Goal: Communication & Community: Answer question/provide support

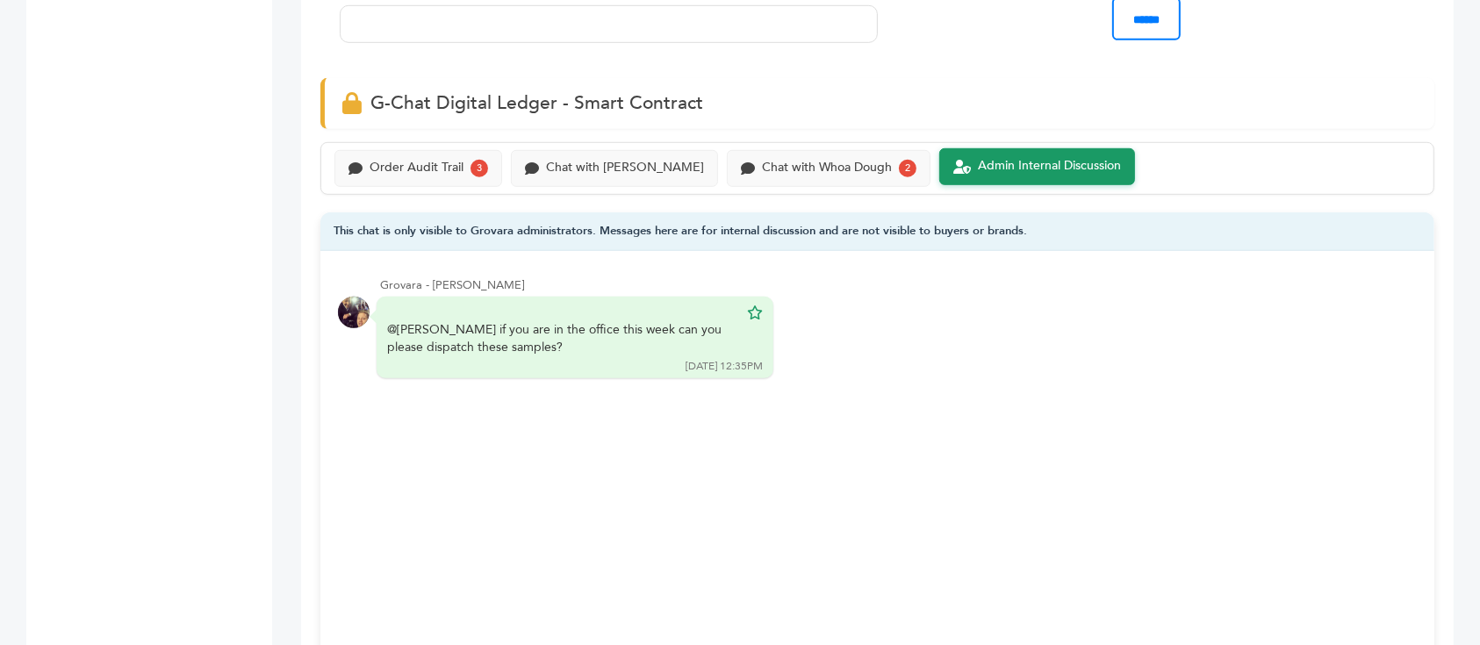
scroll to position [1134, 0]
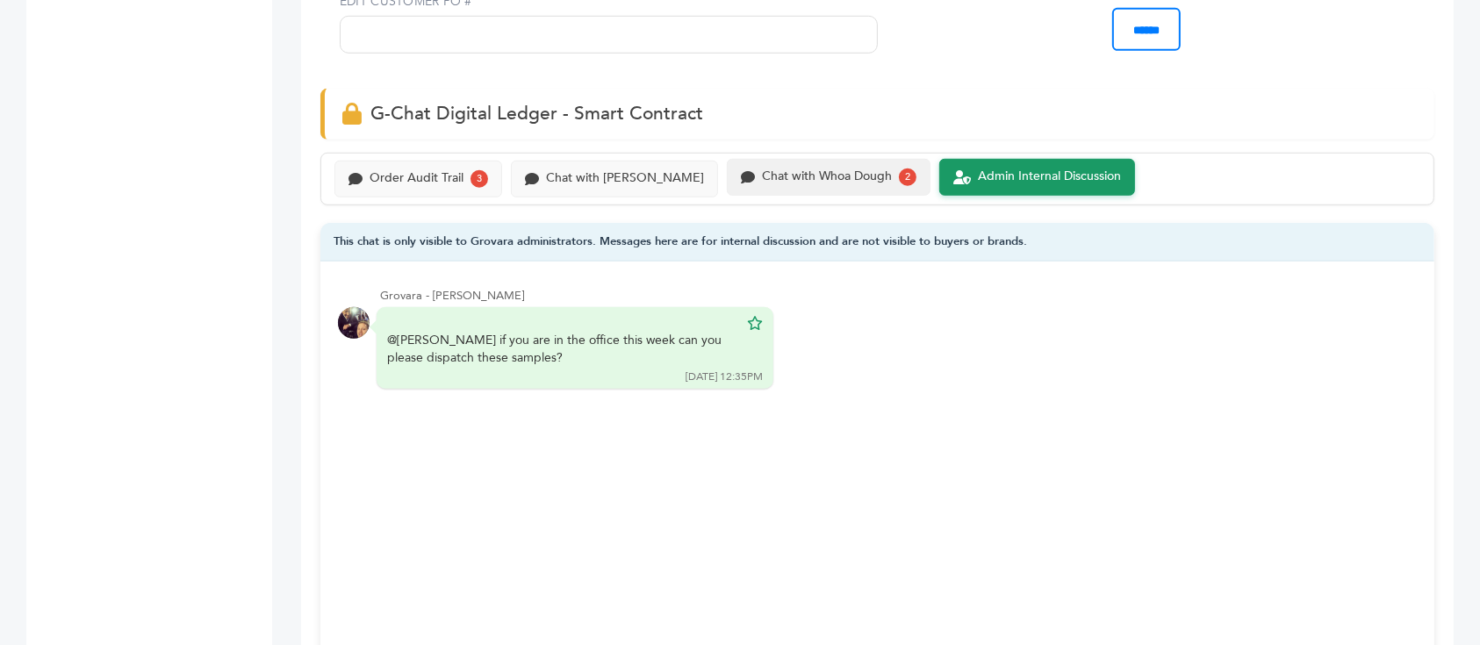
click at [834, 165] on div "Chat with Whoa Dough 2" at bounding box center [829, 177] width 204 height 37
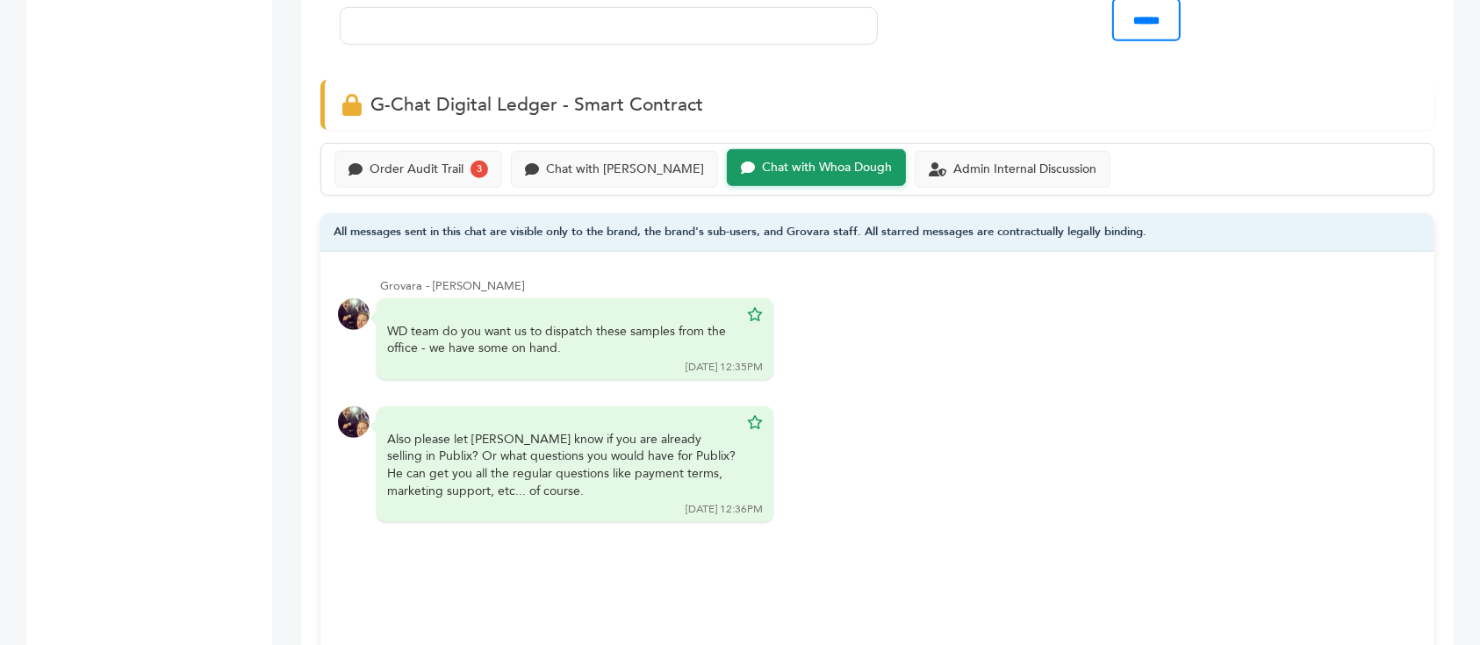
scroll to position [1186, 0]
click at [986, 159] on div "Admin Internal Discussion" at bounding box center [1024, 166] width 143 height 15
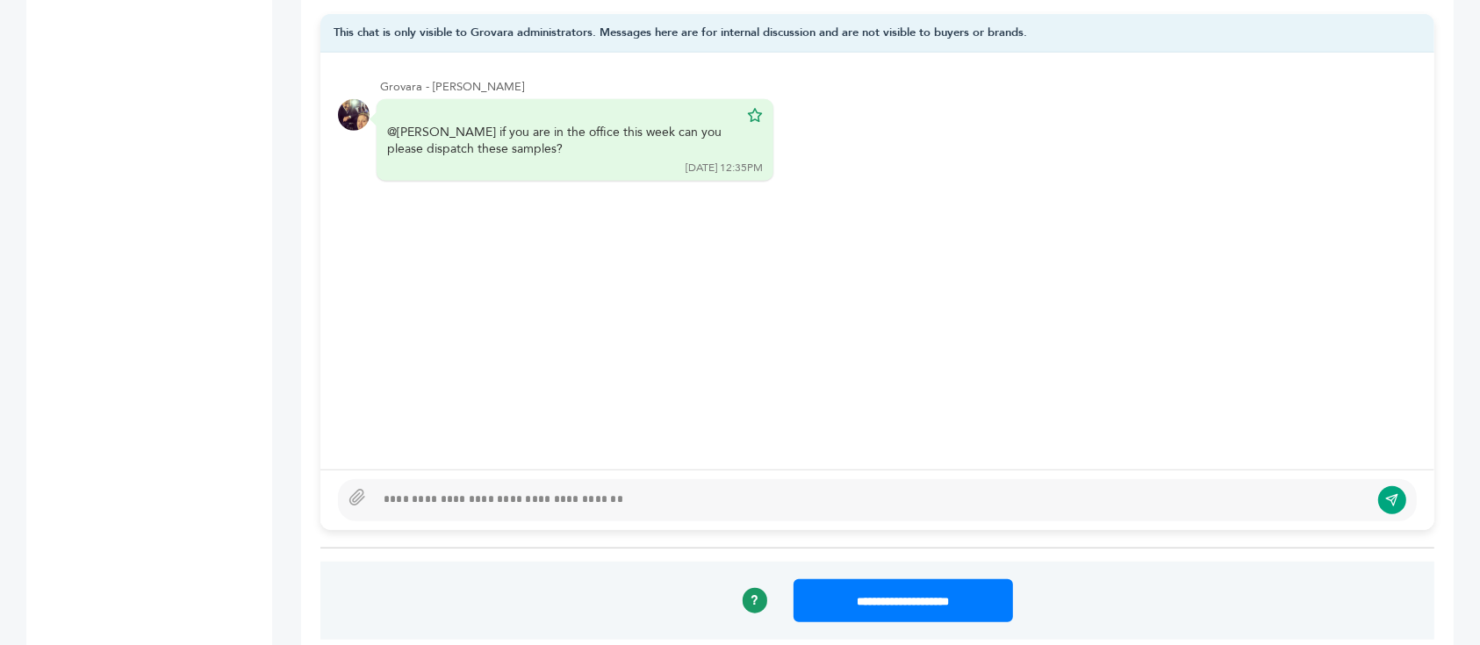
scroll to position [1384, 0]
click at [489, 489] on div at bounding box center [872, 499] width 995 height 21
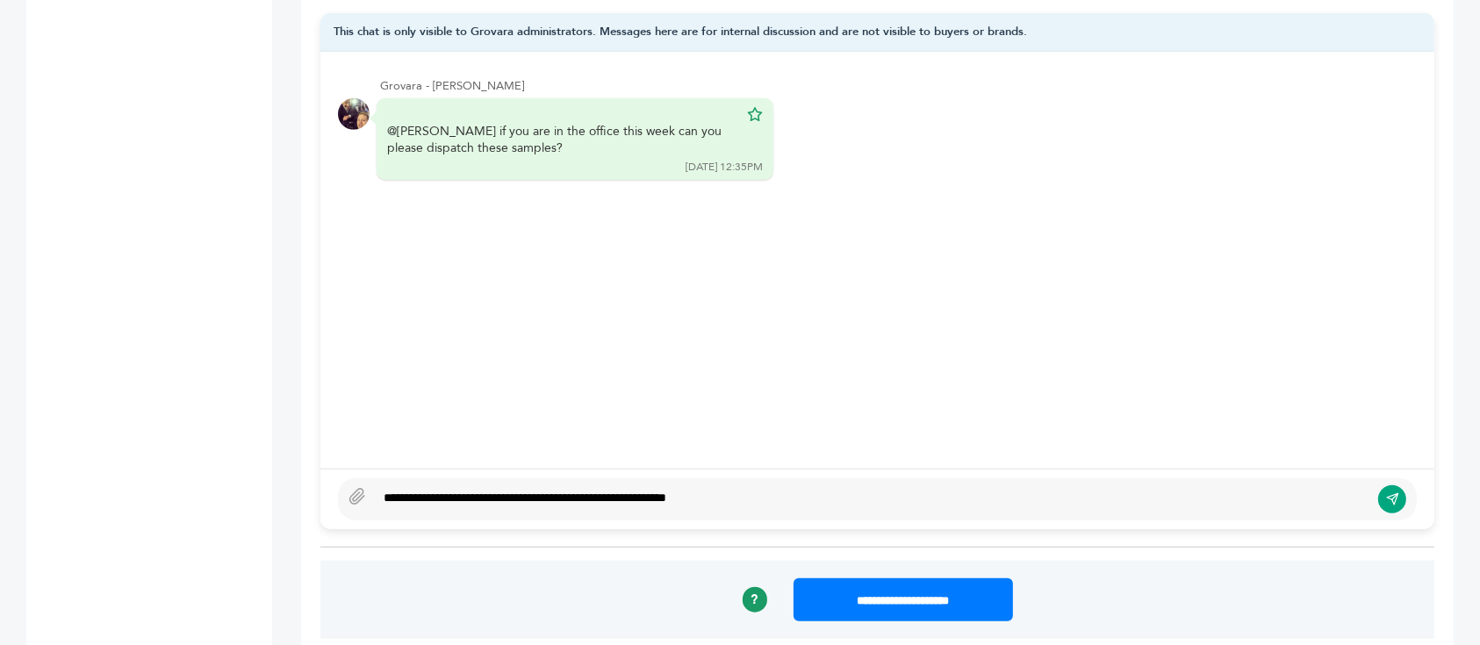
type textarea "**********"
click at [1384, 485] on button "submit" at bounding box center [1392, 500] width 30 height 30
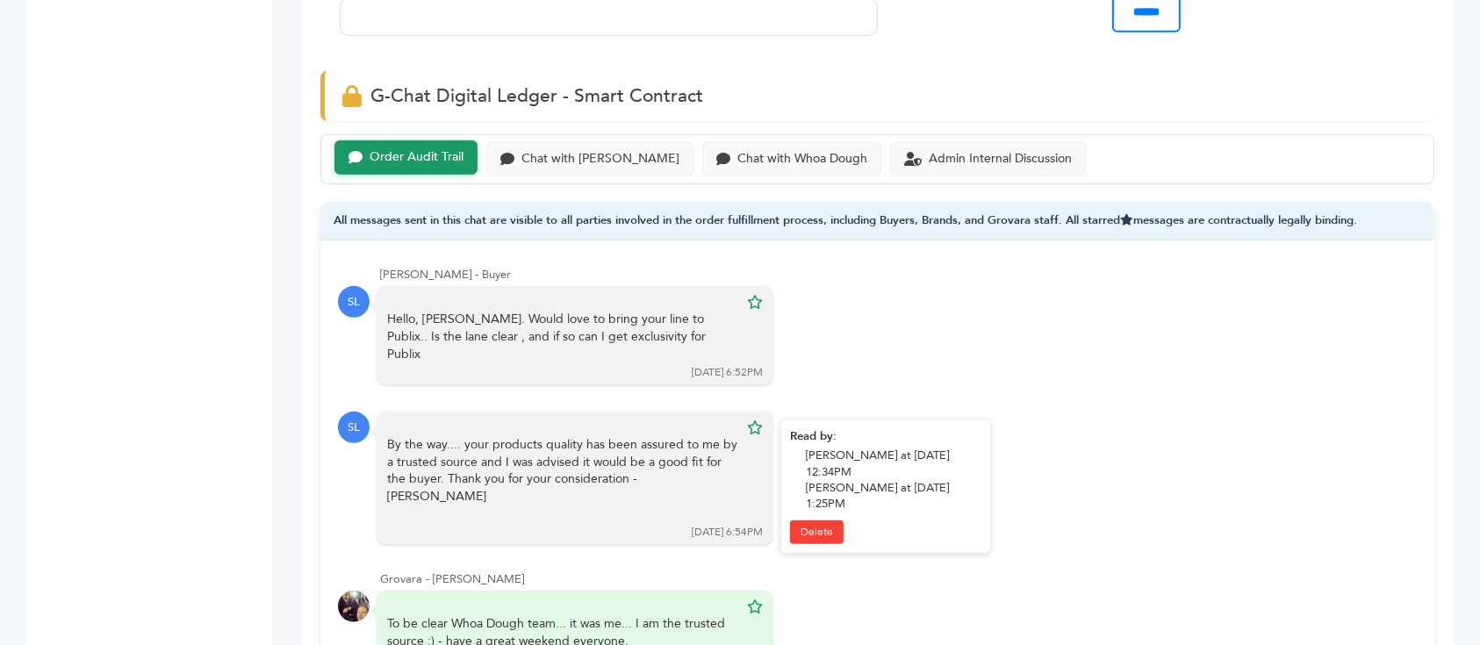
scroll to position [50, 0]
